Goal: Task Accomplishment & Management: Use online tool/utility

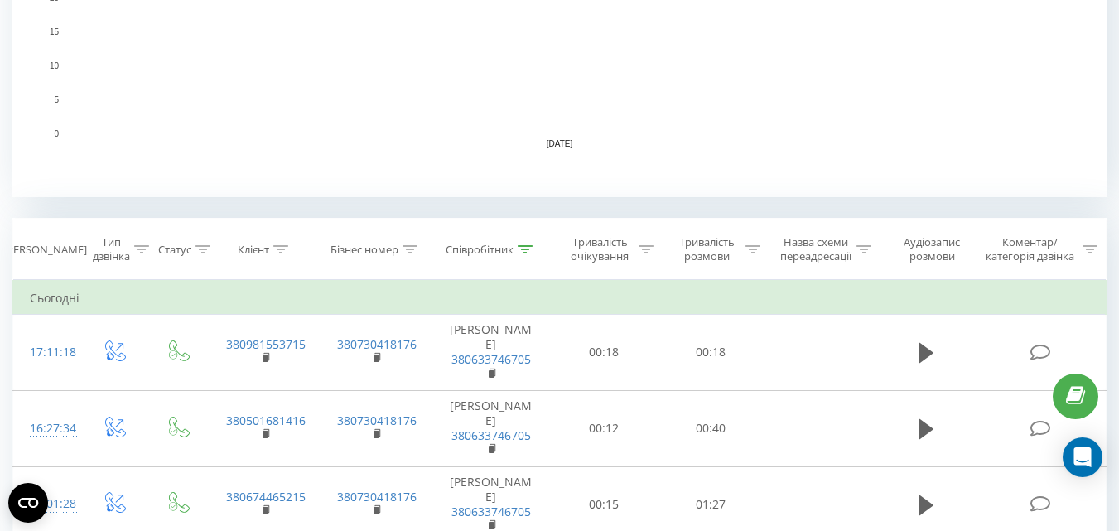
scroll to position [580, 0]
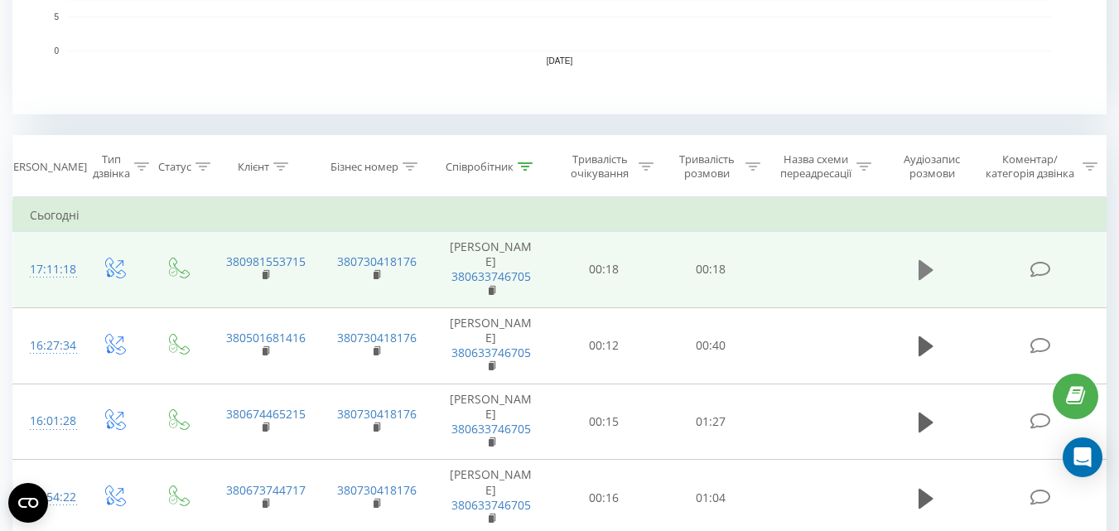
click at [924, 268] on icon at bounding box center [926, 270] width 15 height 20
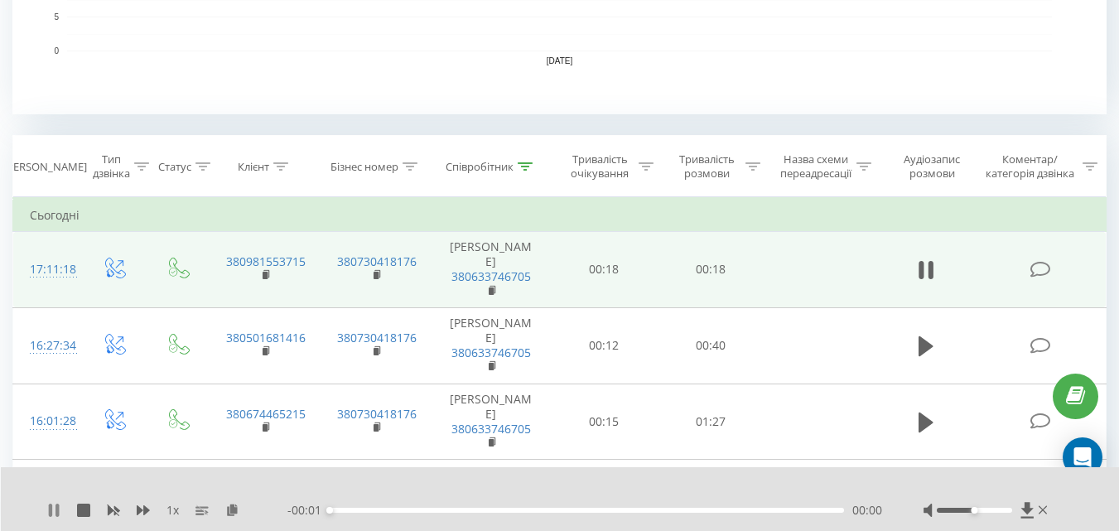
click at [51, 508] on icon at bounding box center [50, 510] width 3 height 13
click at [229, 505] on icon at bounding box center [232, 510] width 14 height 12
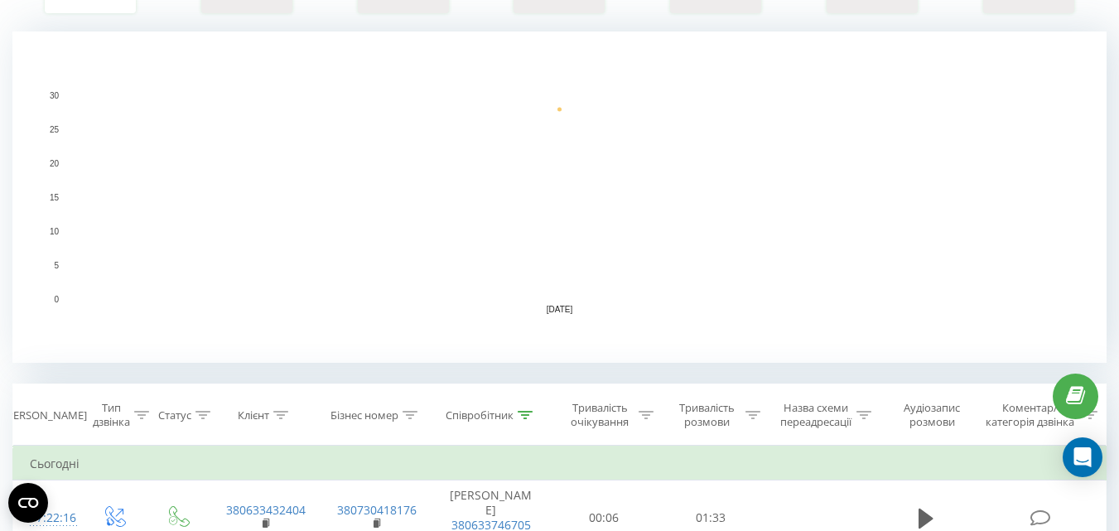
scroll to position [580, 0]
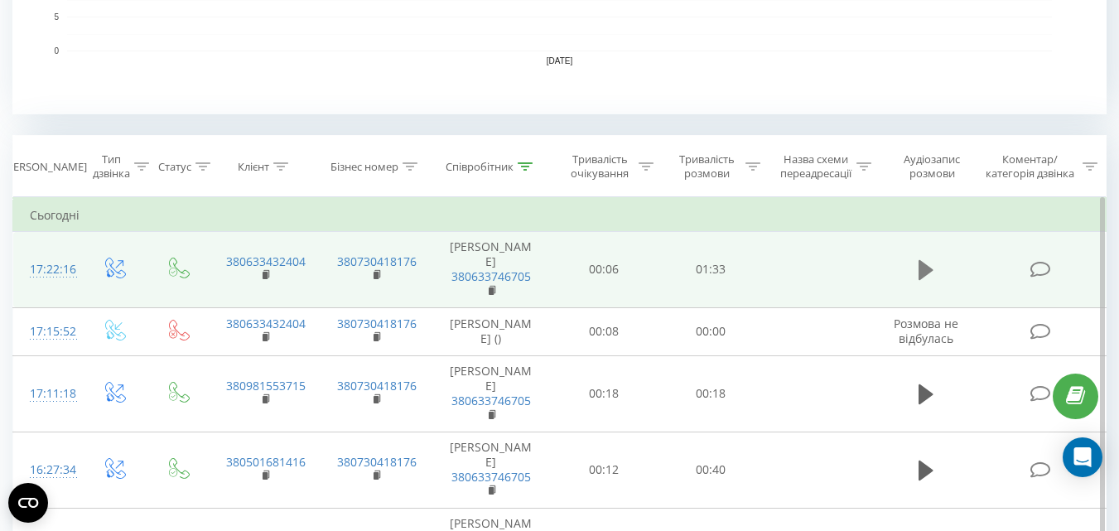
click at [925, 268] on icon at bounding box center [926, 270] width 15 height 20
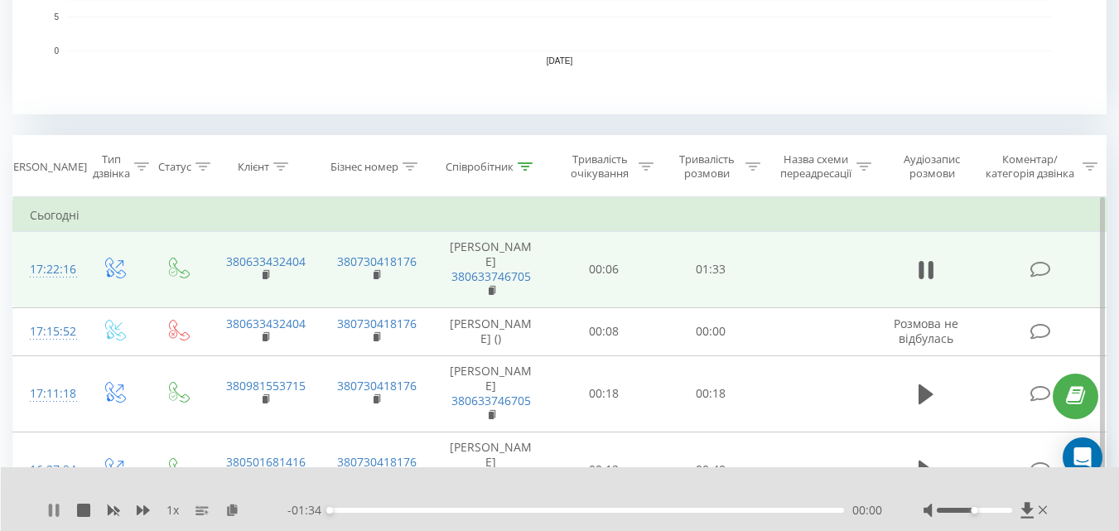
click at [52, 508] on icon at bounding box center [50, 510] width 3 height 13
click at [233, 506] on icon at bounding box center [232, 510] width 14 height 12
